Goal: Task Accomplishment & Management: Manage account settings

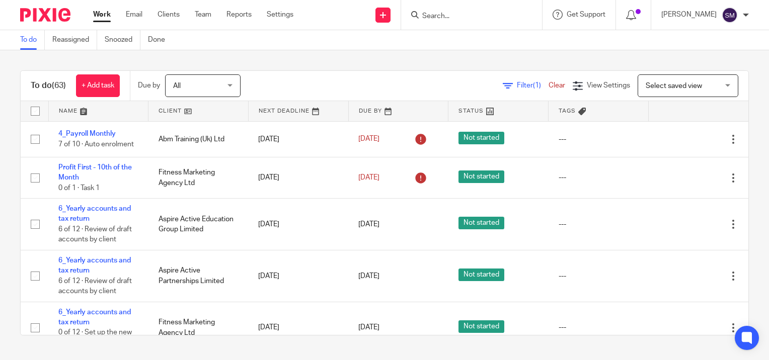
click at [445, 12] on input "Search" at bounding box center [466, 16] width 91 height 9
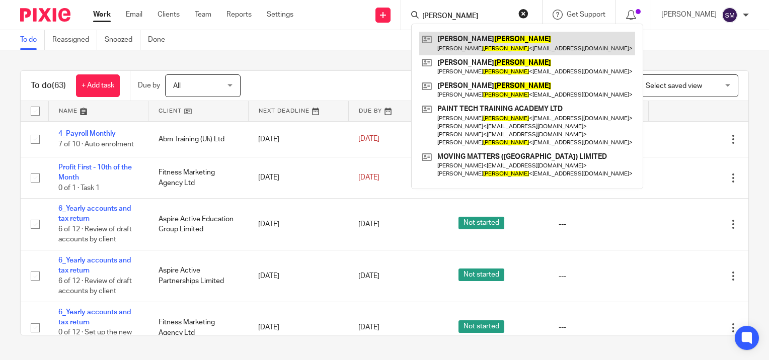
type input "wilkinson"
click at [452, 37] on link at bounding box center [527, 43] width 216 height 23
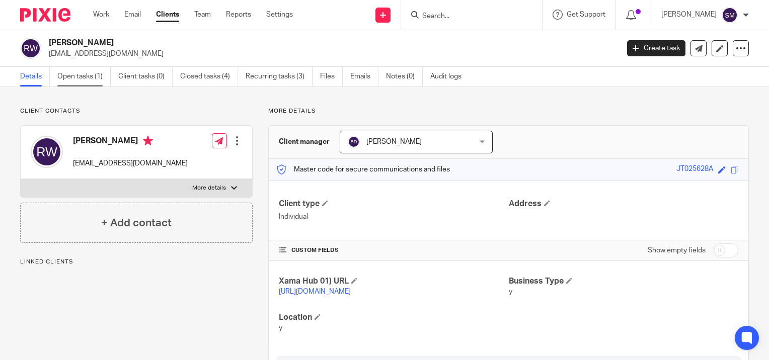
click at [92, 83] on link "Open tasks (1)" at bounding box center [83, 77] width 53 height 20
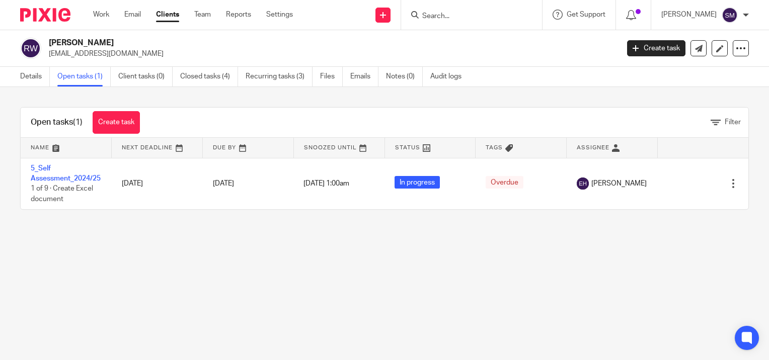
click at [199, 75] on link "Closed tasks (4)" at bounding box center [209, 77] width 58 height 20
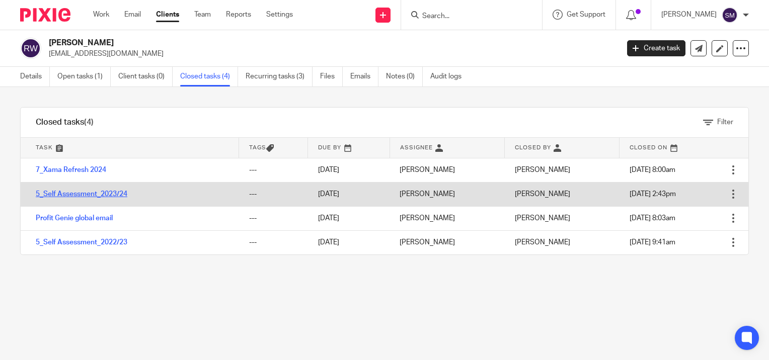
click at [108, 193] on link "5_Self Assessment_2023/24" at bounding box center [82, 194] width 92 height 7
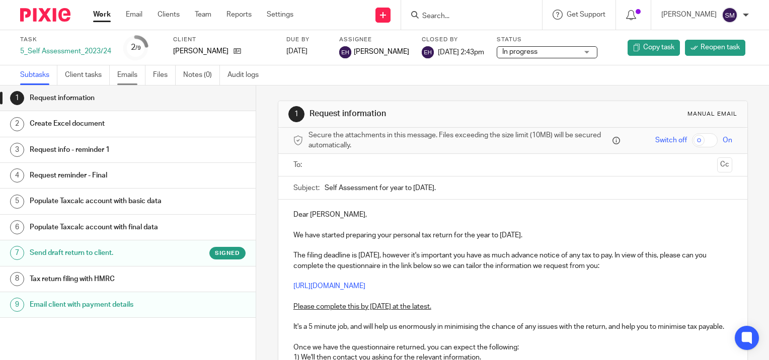
click at [137, 77] on link "Emails" at bounding box center [131, 75] width 28 height 20
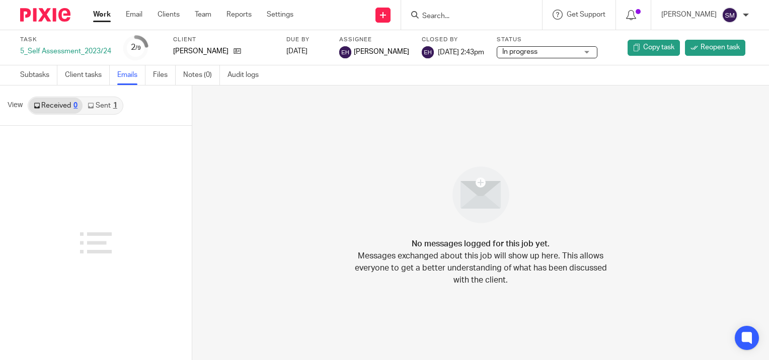
click at [113, 103] on div "1" at bounding box center [115, 105] width 4 height 7
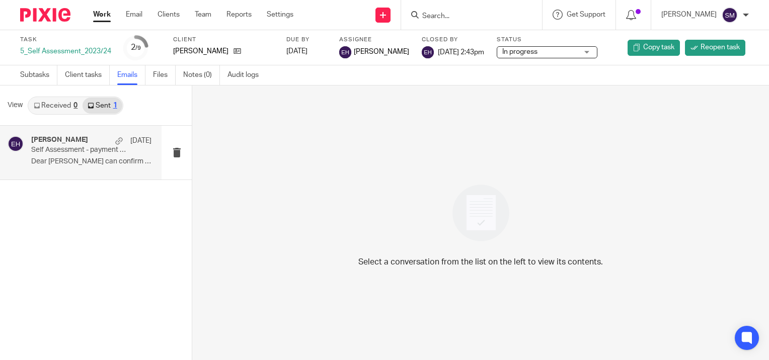
click at [104, 161] on p "Dear [PERSON_NAME] can confirm we have filed your..." at bounding box center [91, 162] width 120 height 9
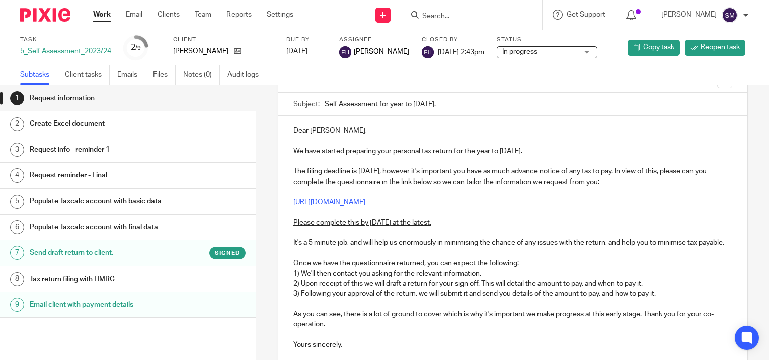
scroll to position [101, 0]
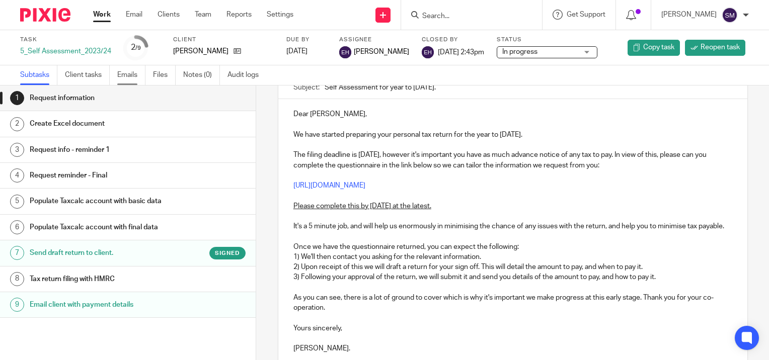
click at [129, 72] on link "Emails" at bounding box center [131, 75] width 28 height 20
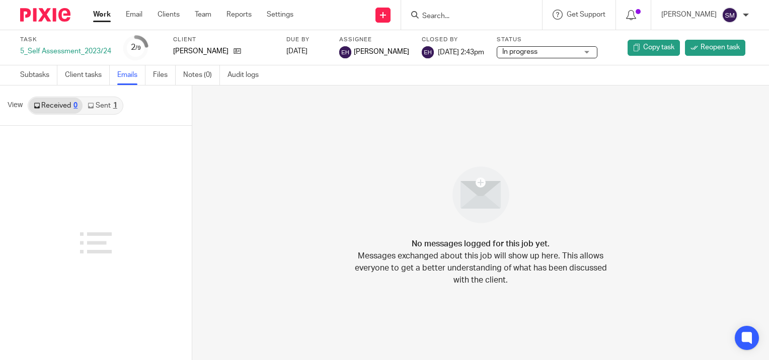
click at [114, 109] on link "Sent 1" at bounding box center [102, 106] width 39 height 16
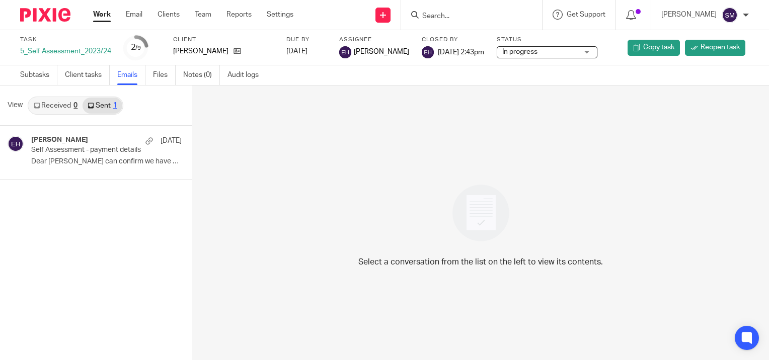
click at [463, 12] on input "Search" at bounding box center [466, 16] width 91 height 9
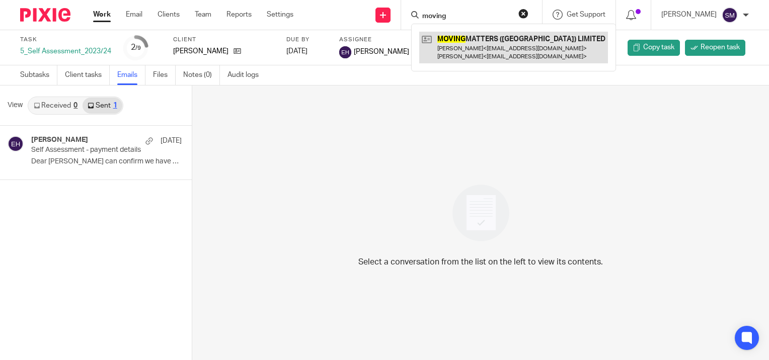
type input "moving"
click at [456, 44] on link at bounding box center [513, 47] width 189 height 31
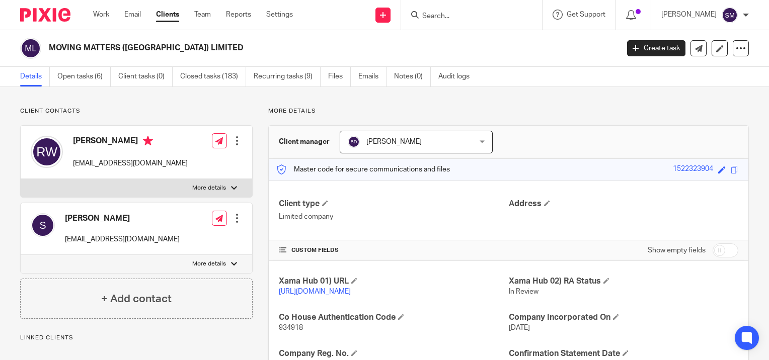
click at [80, 78] on link "Open tasks (6)" at bounding box center [83, 77] width 53 height 20
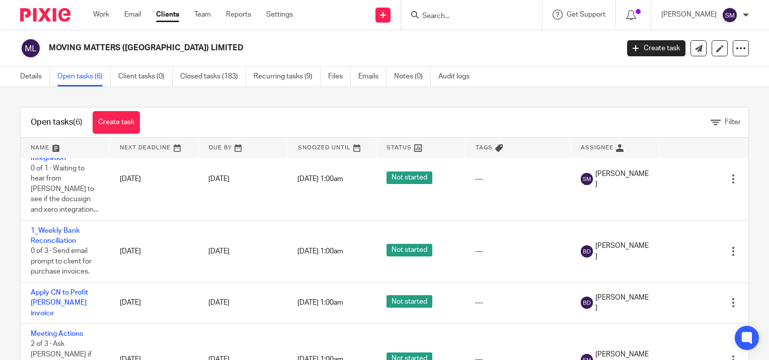
scroll to position [142, 0]
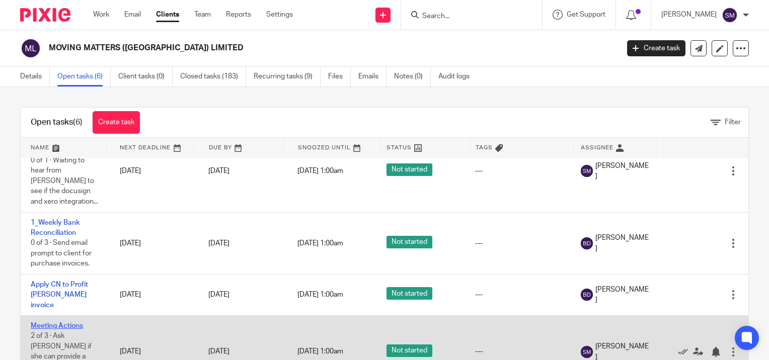
click at [60, 323] on link "Meeting Actions" at bounding box center [57, 326] width 52 height 7
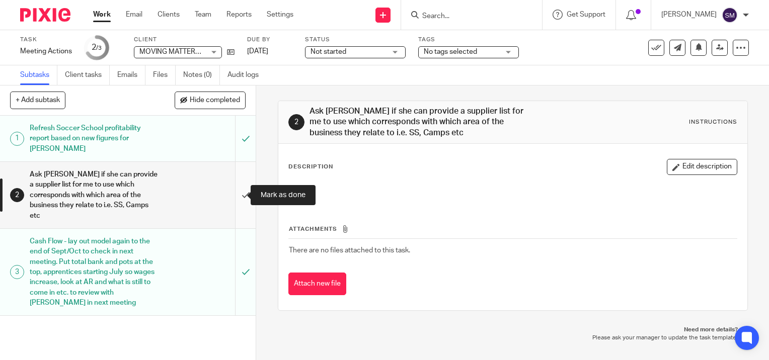
click at [232, 195] on input "submit" at bounding box center [128, 195] width 256 height 66
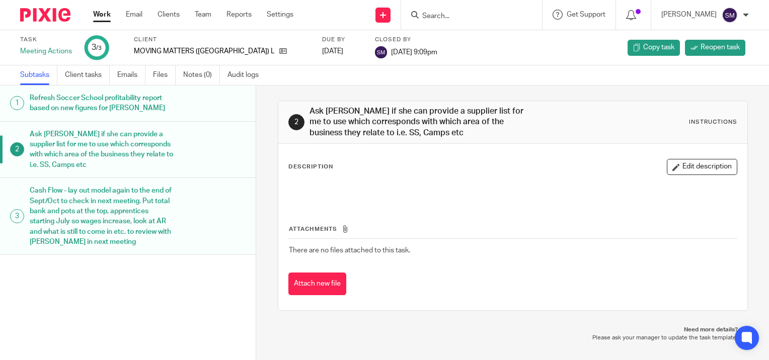
click at [101, 14] on link "Work" at bounding box center [102, 15] width 18 height 10
